Goal: Information Seeking & Learning: Learn about a topic

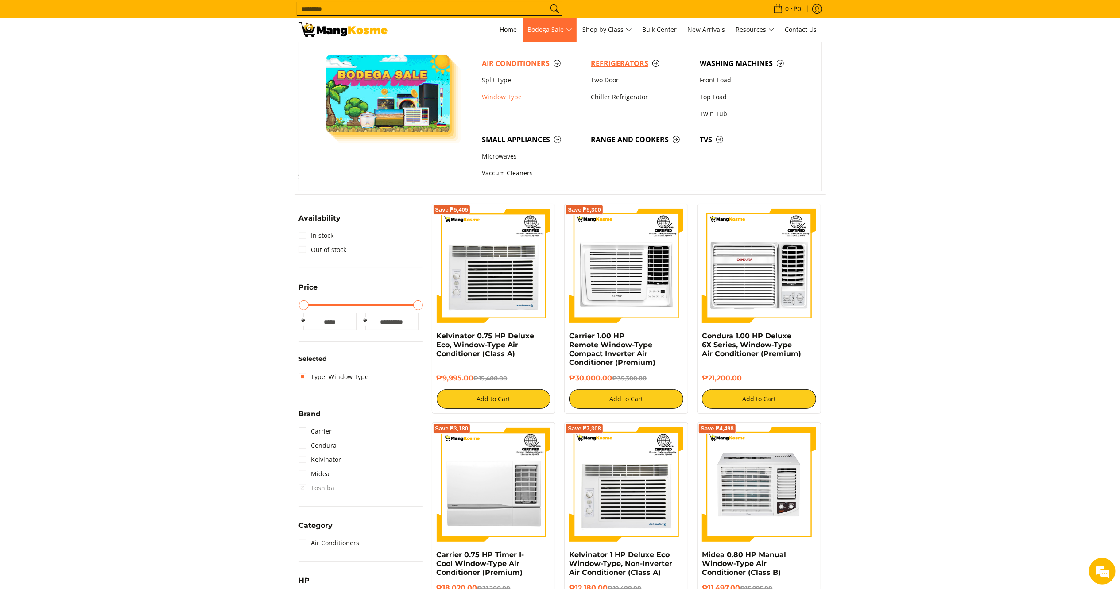
click at [597, 61] on span "Refrigerators" at bounding box center [641, 63] width 100 height 11
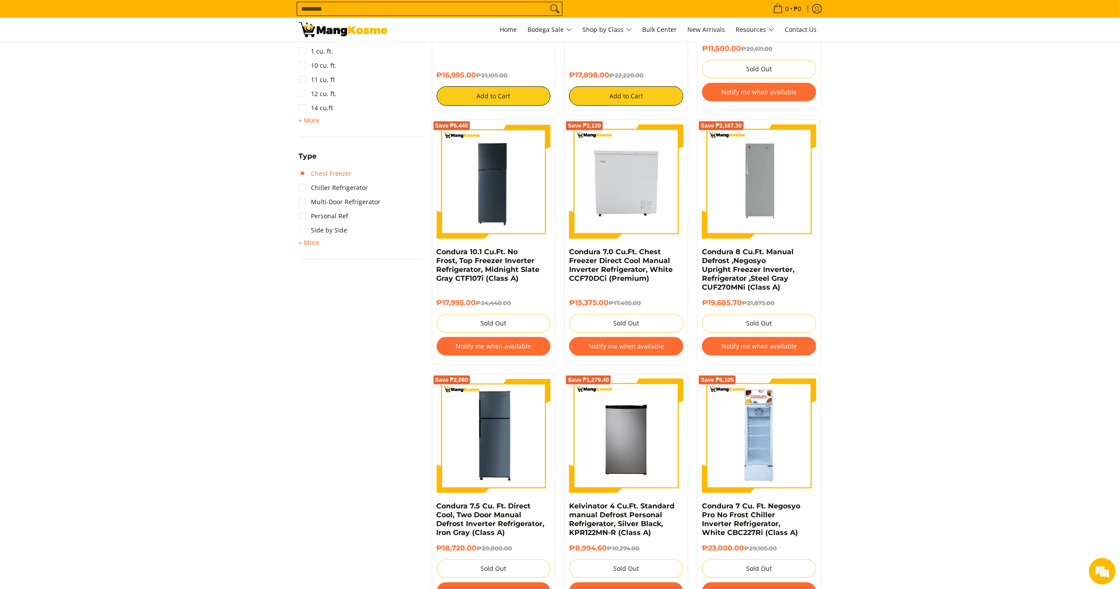
click at [336, 174] on link "Chest Freezer" at bounding box center [325, 173] width 53 height 14
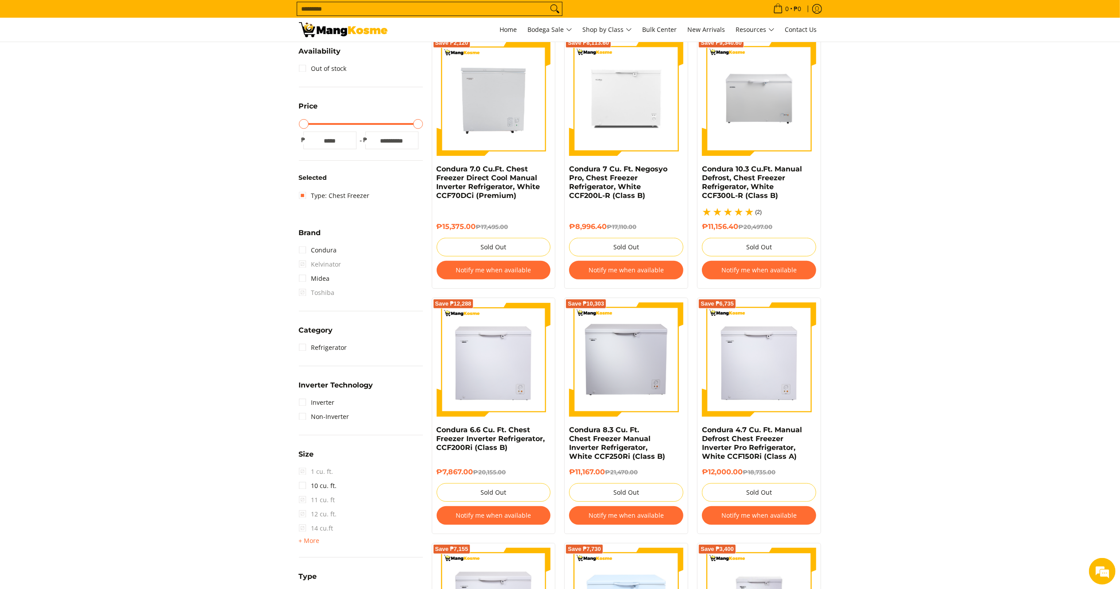
scroll to position [177, 0]
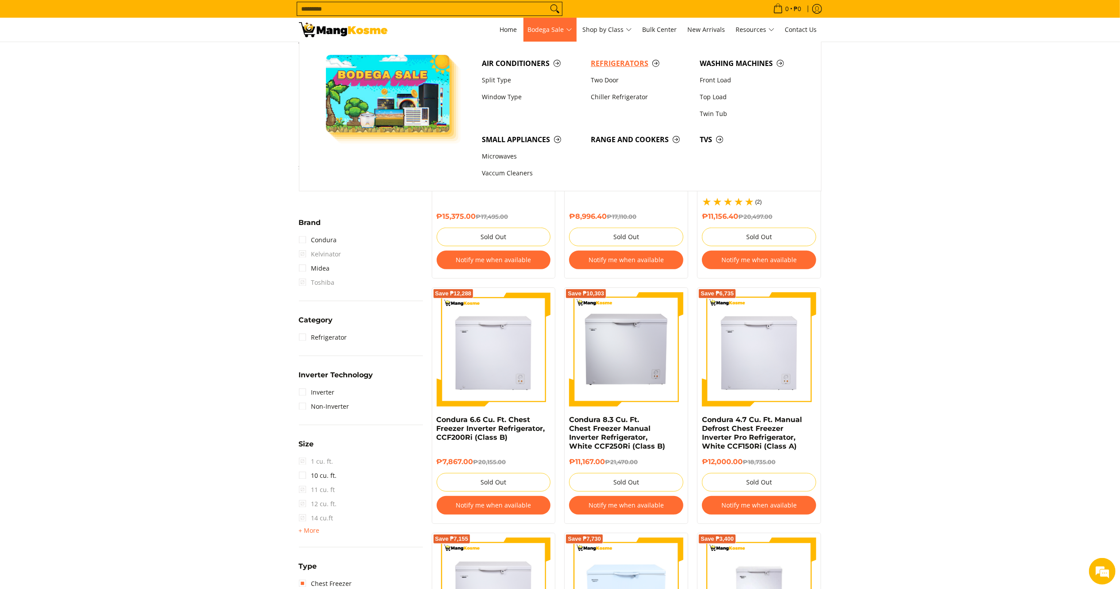
click at [614, 63] on span "Refrigerators" at bounding box center [641, 63] width 100 height 11
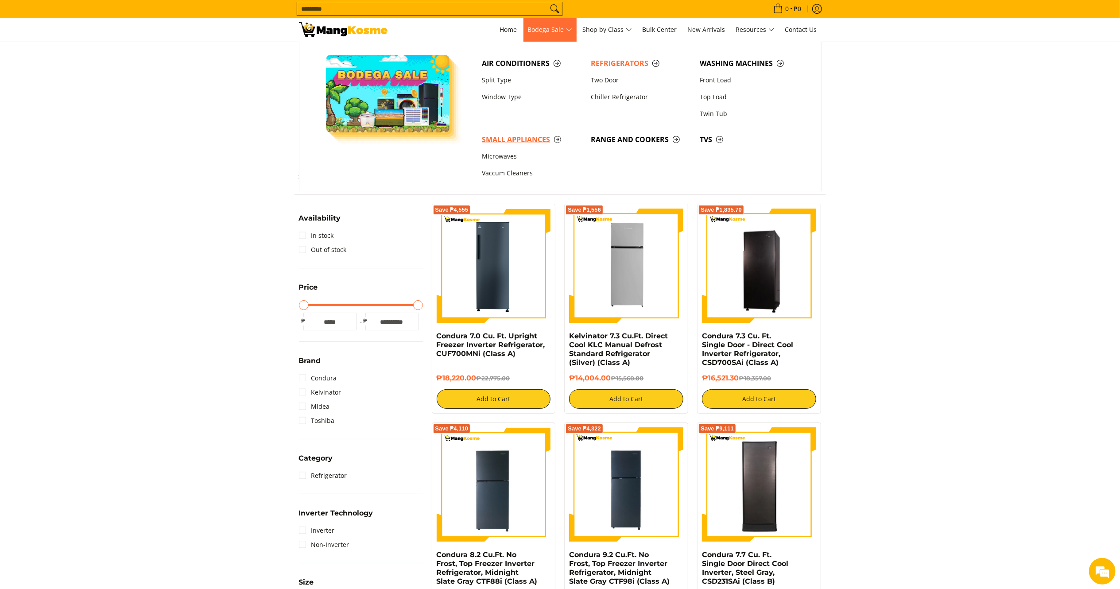
click at [494, 136] on span "Small Appliances" at bounding box center [532, 139] width 100 height 11
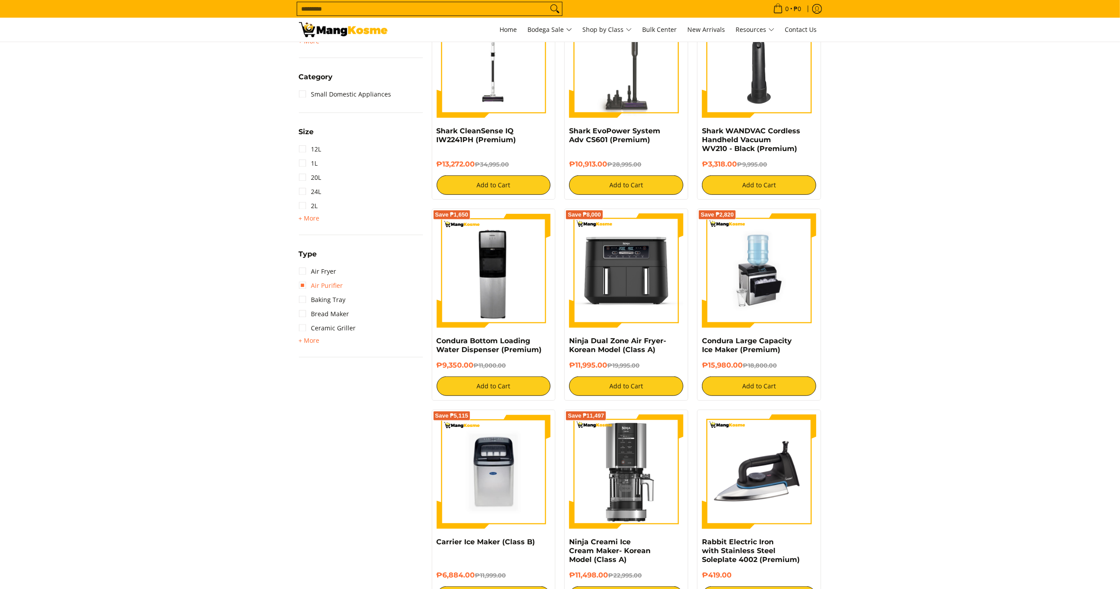
click at [319, 284] on link "Air Purifier" at bounding box center [321, 285] width 44 height 14
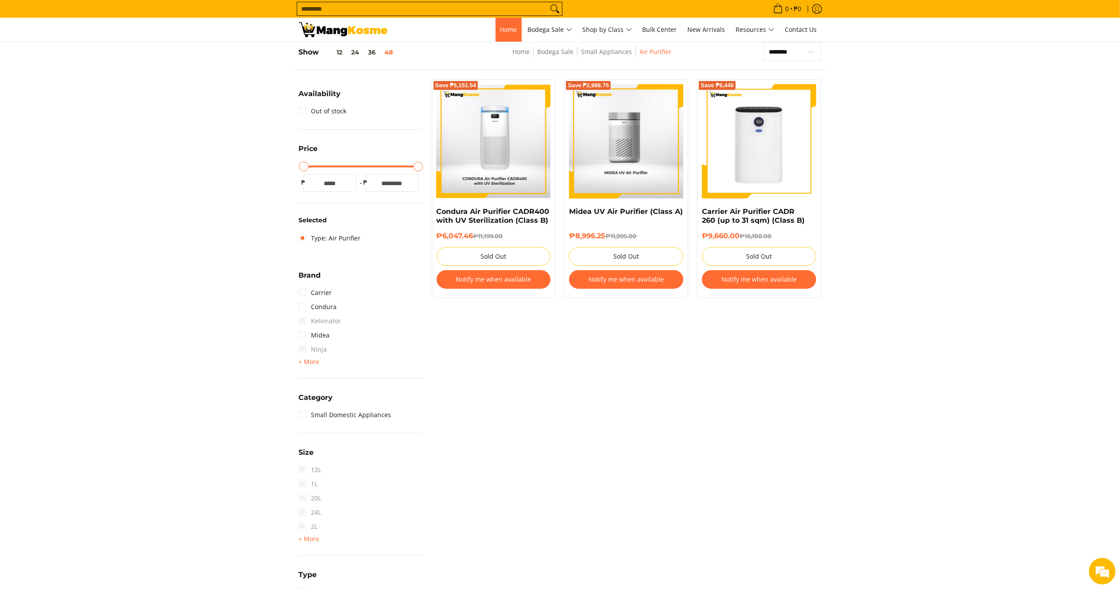
click at [506, 31] on span "Home" at bounding box center [508, 29] width 17 height 8
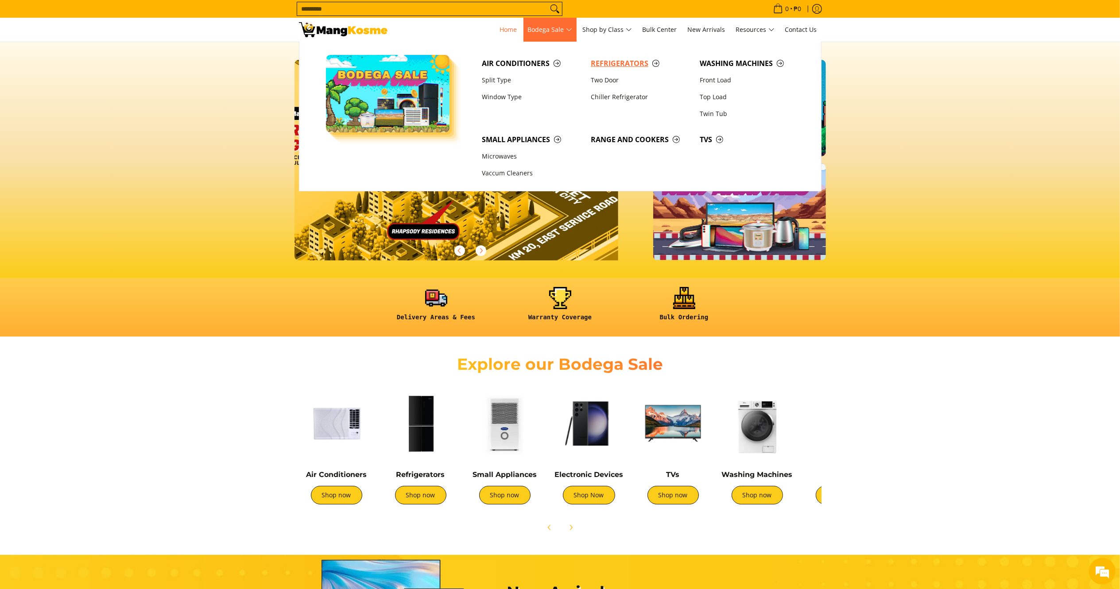
click at [604, 59] on span "Refrigerators" at bounding box center [641, 63] width 100 height 11
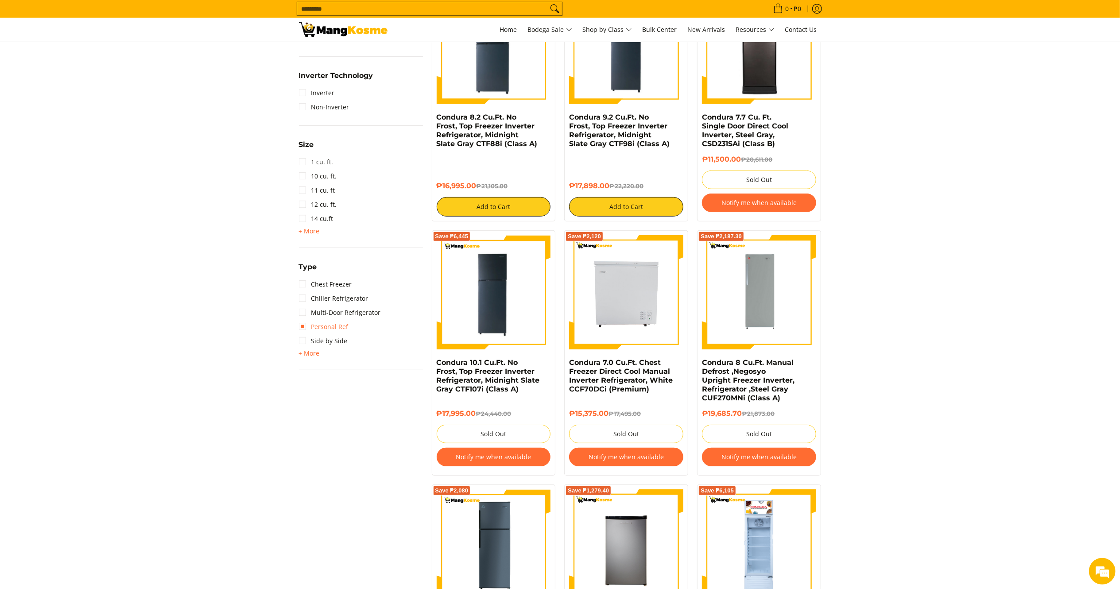
click at [324, 325] on link "Personal Ref" at bounding box center [324, 327] width 50 height 14
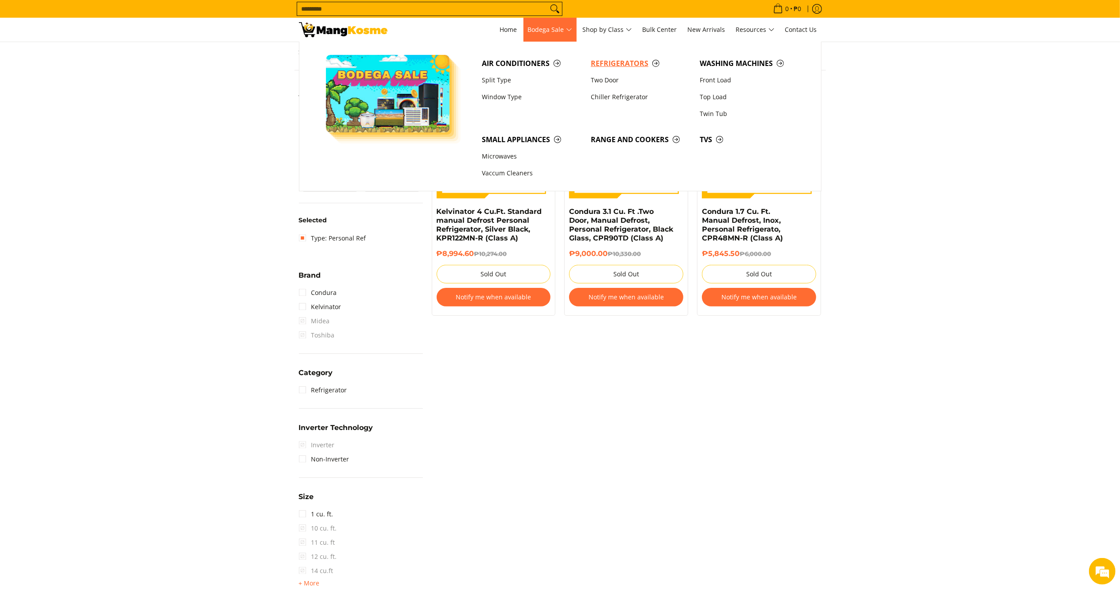
click at [598, 62] on span "Refrigerators" at bounding box center [641, 63] width 100 height 11
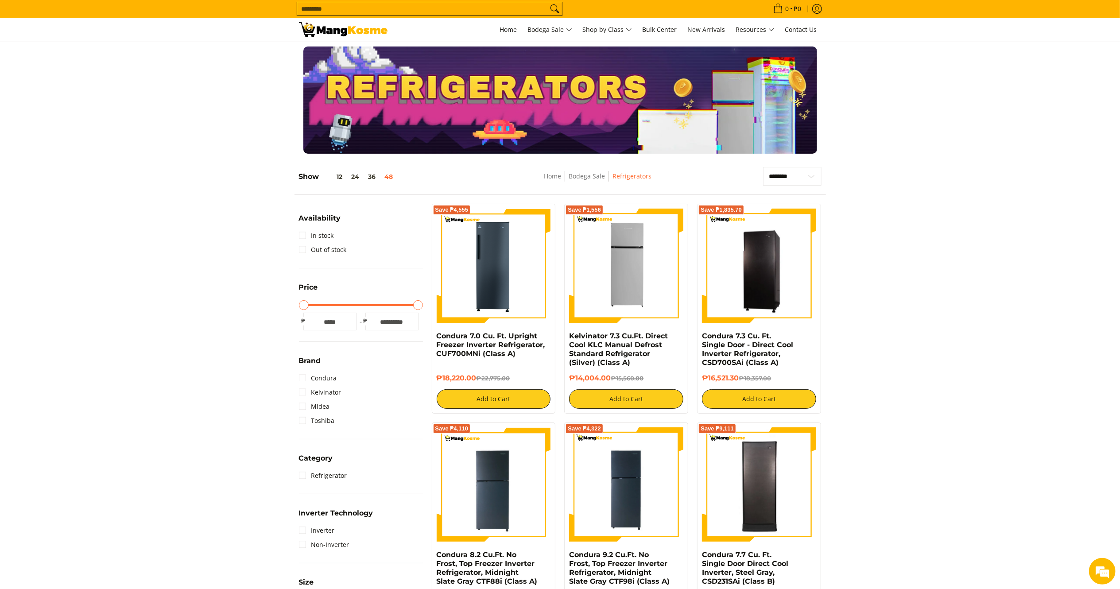
click at [466, 4] on input "Search..." at bounding box center [422, 8] width 251 height 13
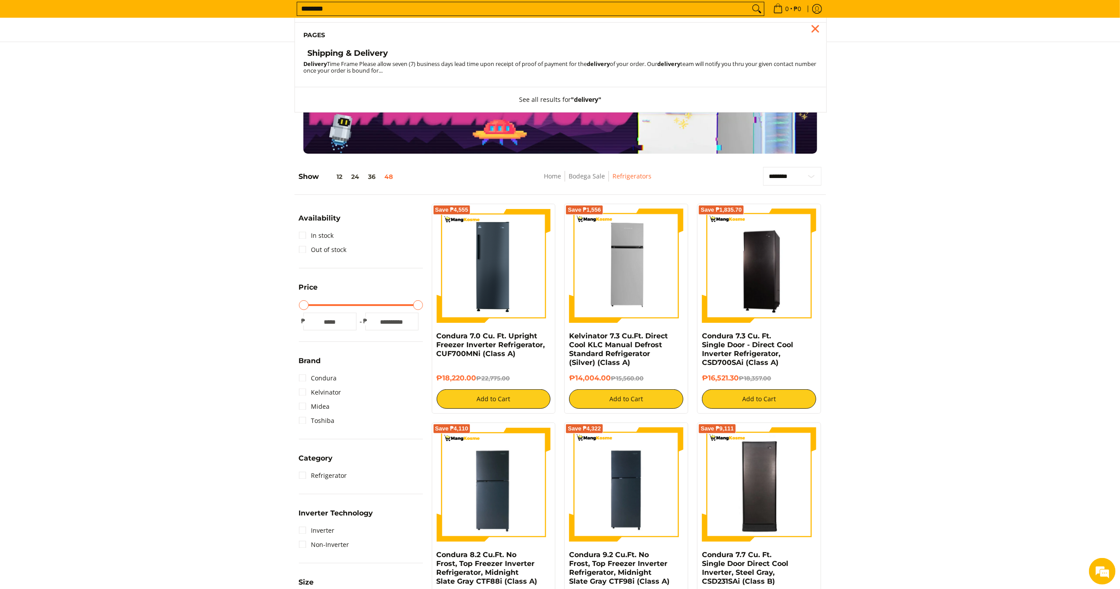
type input "********"
click at [331, 58] on h4 "Shipping & Delivery" at bounding box center [348, 53] width 81 height 10
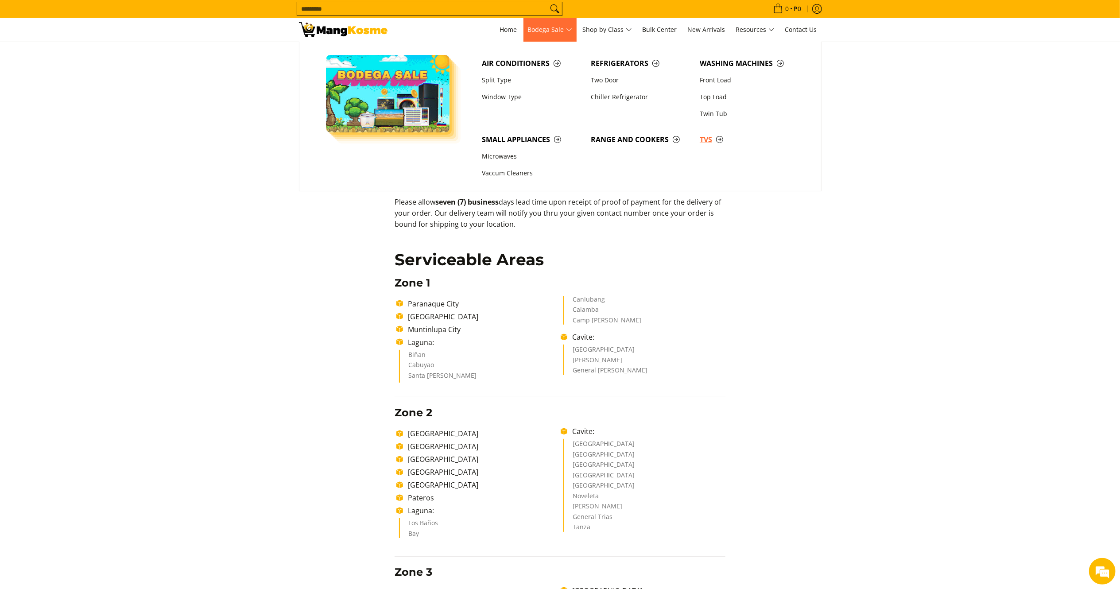
click at [703, 147] on link "TVs" at bounding box center [749, 139] width 109 height 17
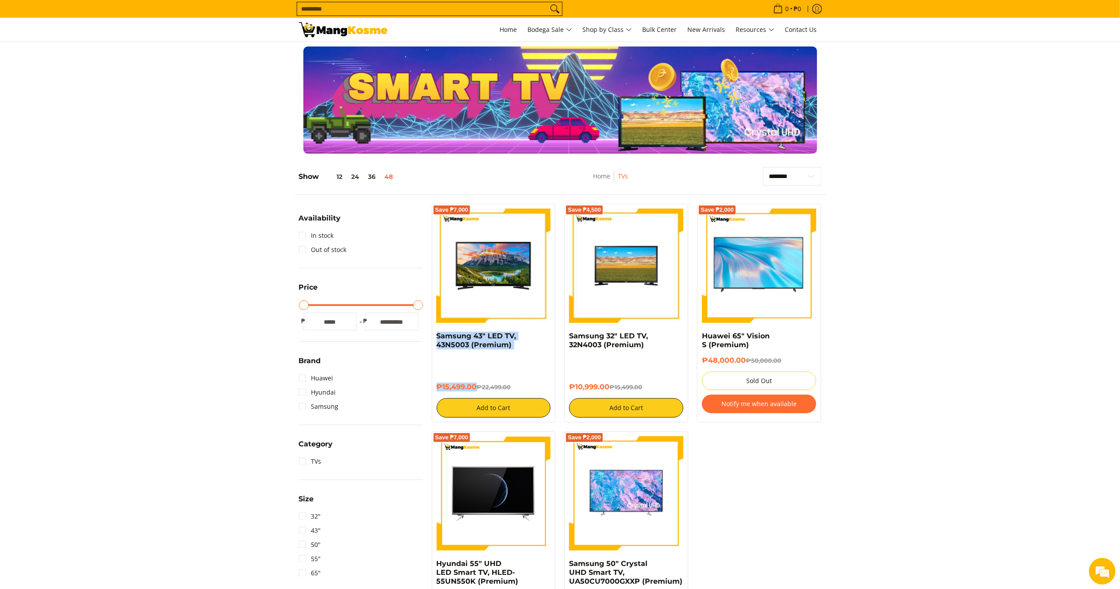
drag, startPoint x: 476, startPoint y: 386, endPoint x: 430, endPoint y: 334, distance: 69.3
click at [430, 334] on div "Save ₱7,000 Samsung 43" LED TV, 43N5003 (Premium) ₱15,499.00 ₱22,499.00 Add to …" at bounding box center [493, 313] width 133 height 219
copy div "Samsung 43" LED TV, 43N5003 (Premium) ₱15,499.00"
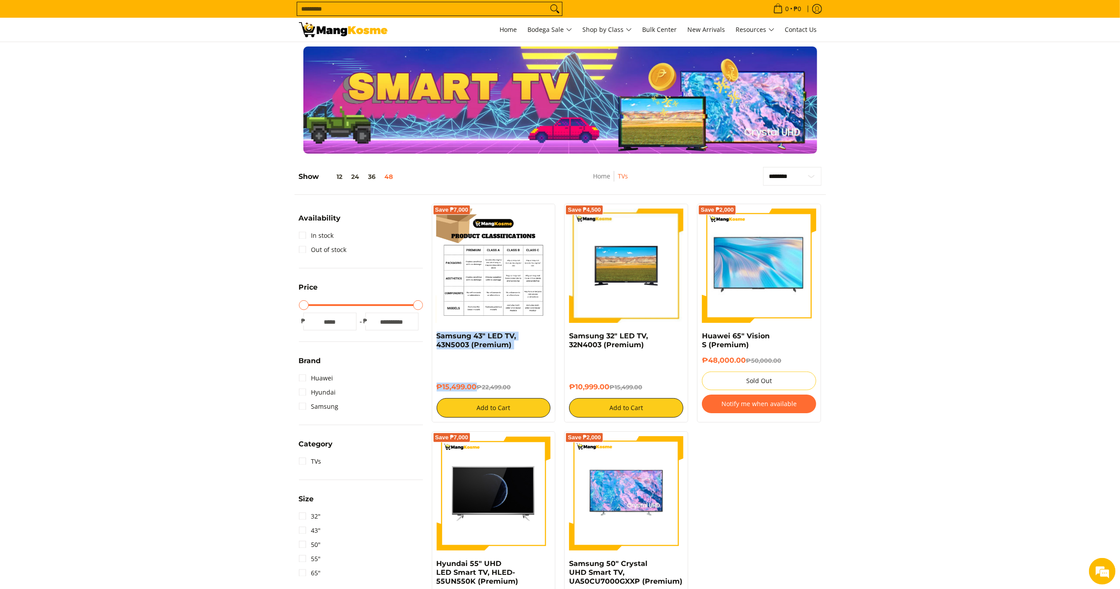
click at [503, 287] on img at bounding box center [493, 266] width 114 height 114
